Goal: Check status: Check status

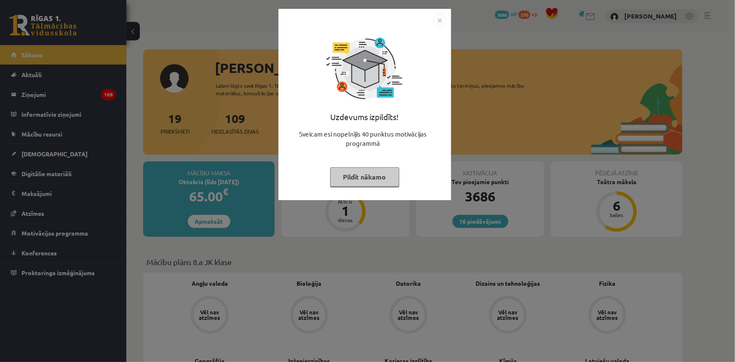
click at [433, 20] on img "Close" at bounding box center [439, 20] width 13 height 13
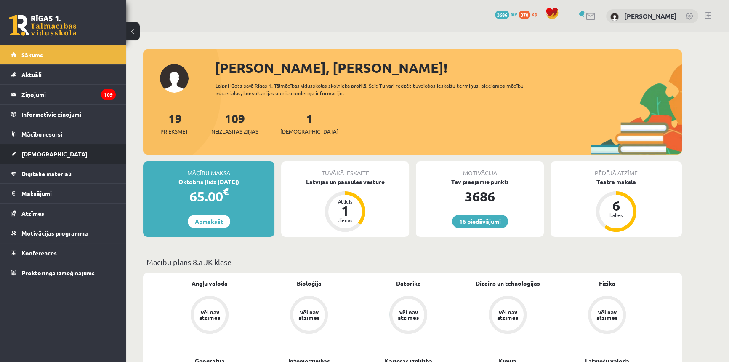
click at [67, 155] on link "[DEMOGRAPHIC_DATA]" at bounding box center [63, 153] width 105 height 19
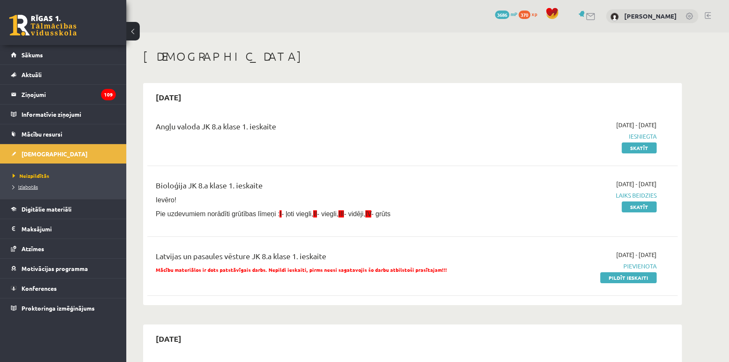
click at [34, 184] on span "Izlabotās" at bounding box center [25, 186] width 25 height 7
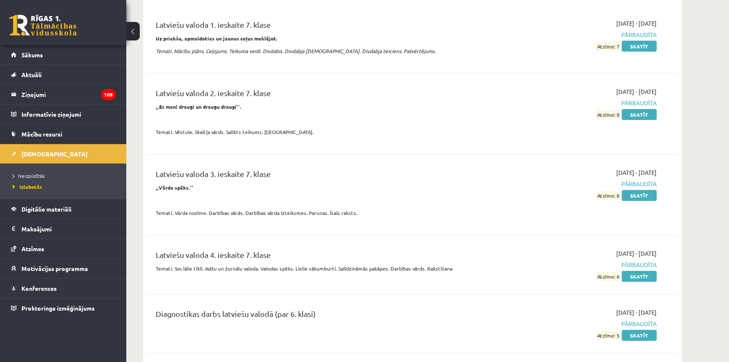
scroll to position [2488, 0]
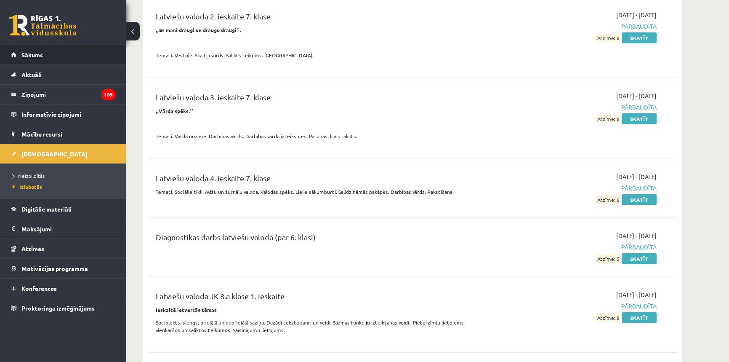
click at [13, 54] on link "Sākums" at bounding box center [63, 54] width 105 height 19
